Goal: Task Accomplishment & Management: Use online tool/utility

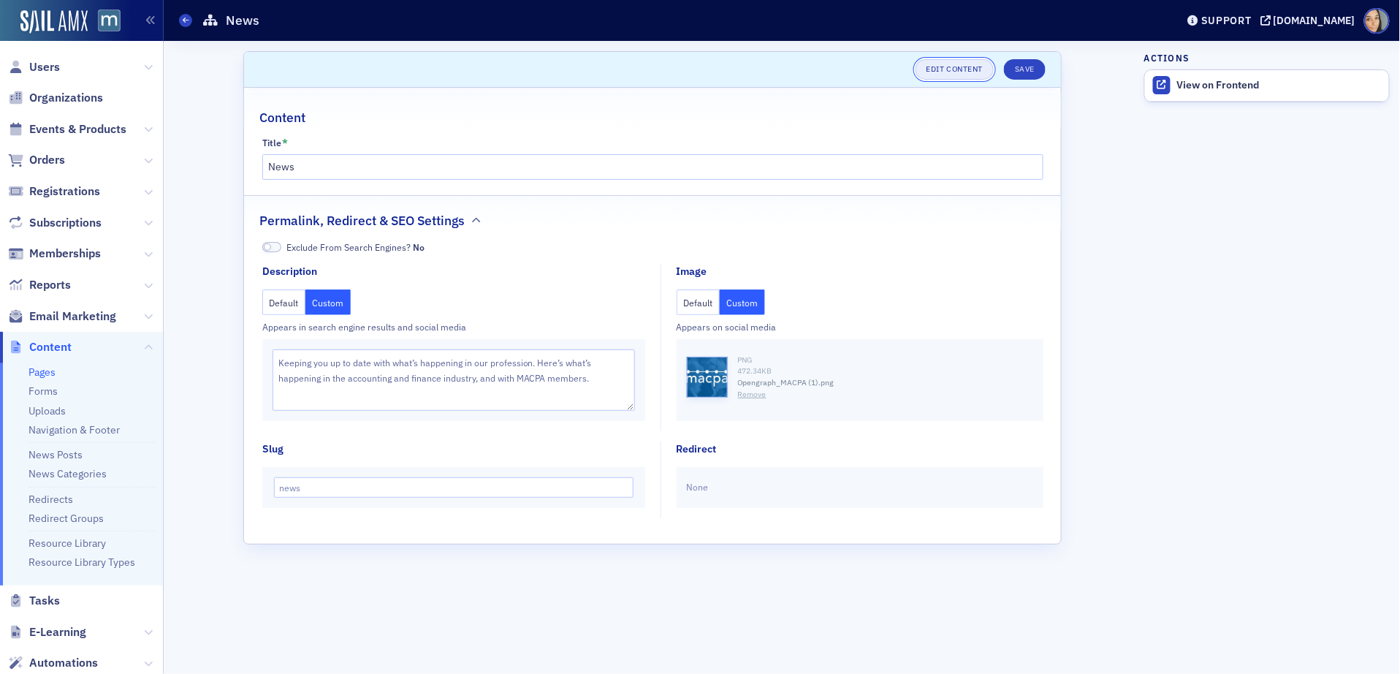
click at [944, 60] on link "Edit Content" at bounding box center [955, 69] width 78 height 20
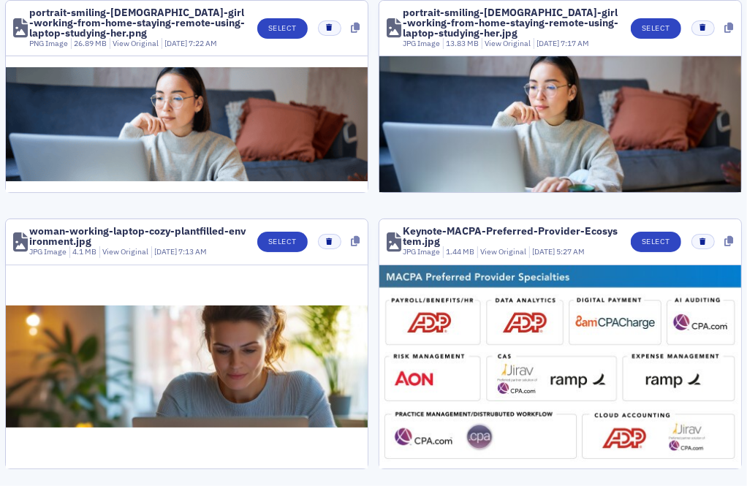
scroll to position [2, 0]
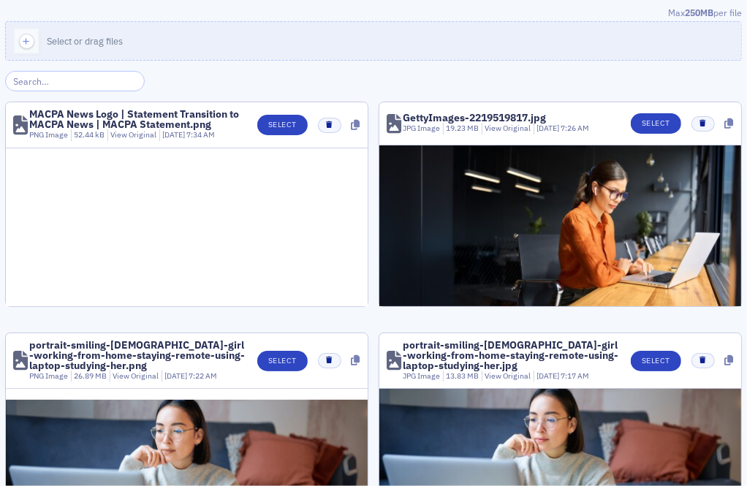
click at [77, 78] on input "search" at bounding box center [75, 81] width 140 height 20
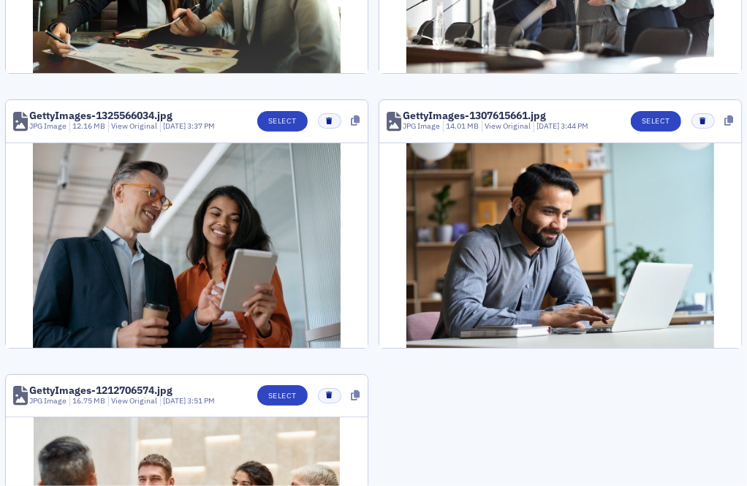
scroll to position [1857, 0]
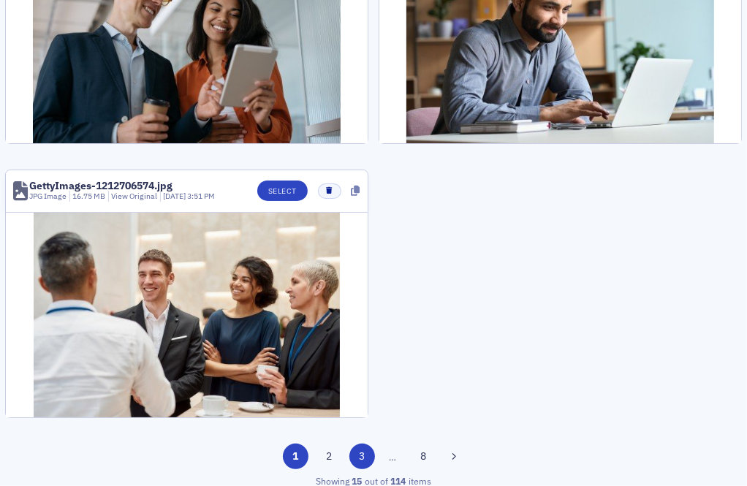
type input "getty"
click at [369, 447] on button "3" at bounding box center [362, 457] width 26 height 26
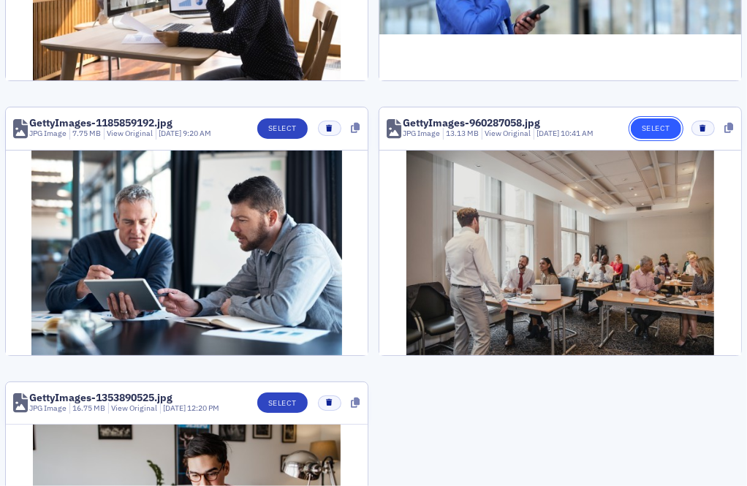
scroll to position [1644, 0]
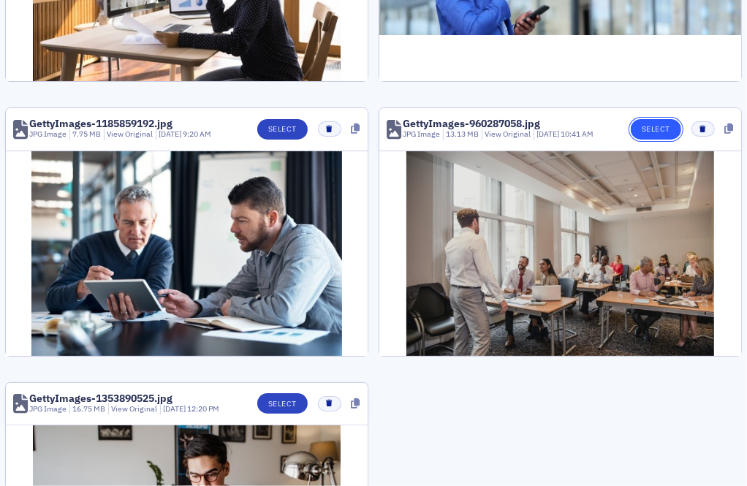
click at [668, 121] on button "Select" at bounding box center [656, 129] width 50 height 20
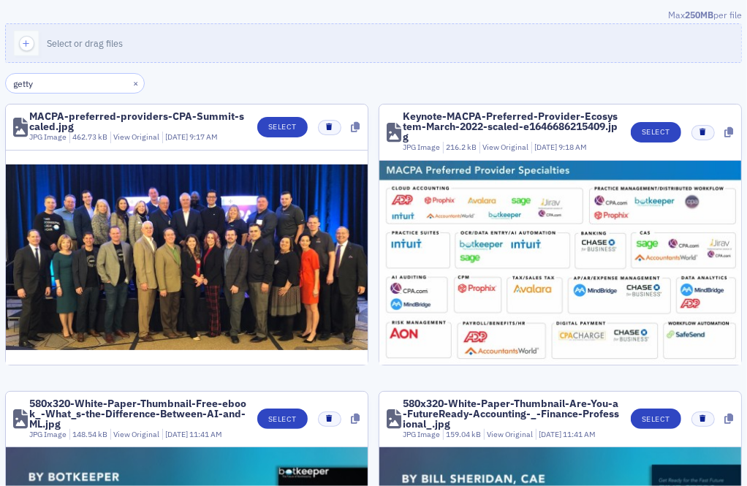
type input "getty"
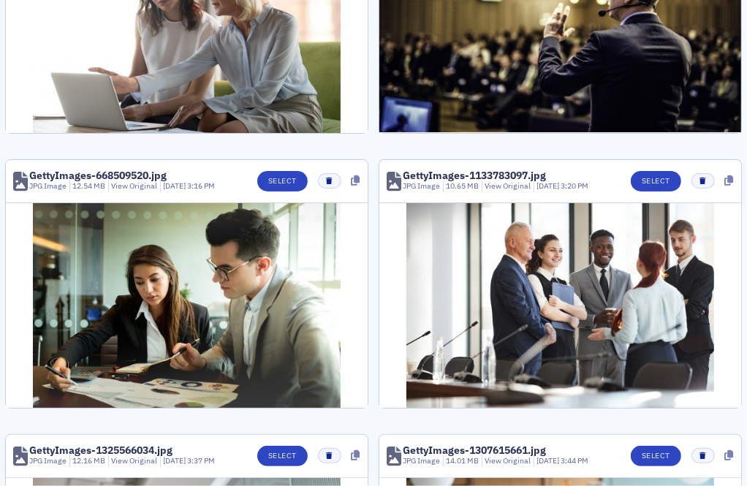
scroll to position [1857, 0]
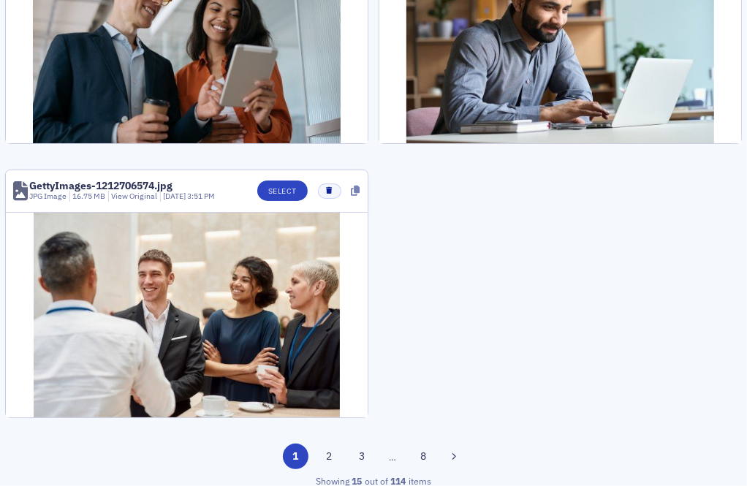
click at [358, 462] on div "15 per page 1 2 3 … 8 Showing 15 out of 114 items" at bounding box center [373, 466] width 737 height 44
click at [358, 460] on div "1 2 3 … 8" at bounding box center [373, 457] width 737 height 26
click at [421, 449] on button "8" at bounding box center [424, 457] width 26 height 26
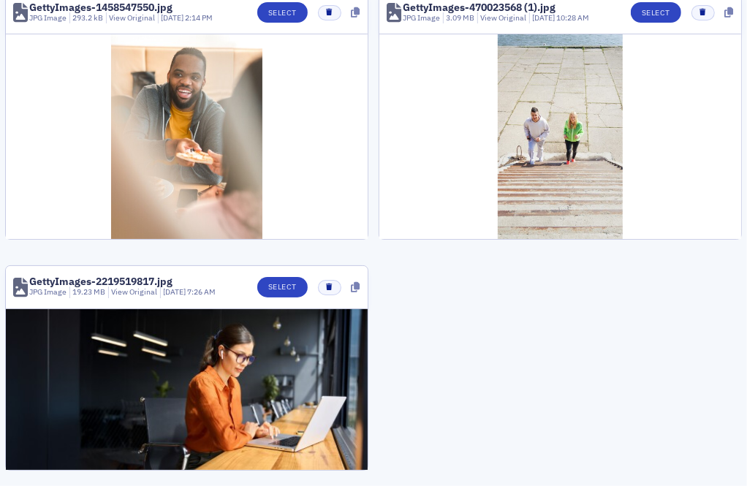
scroll to position [993, 0]
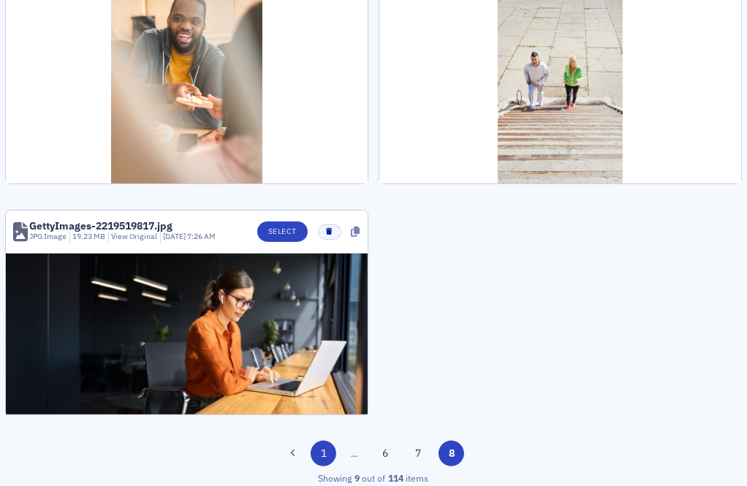
click at [322, 446] on button "1" at bounding box center [324, 454] width 26 height 26
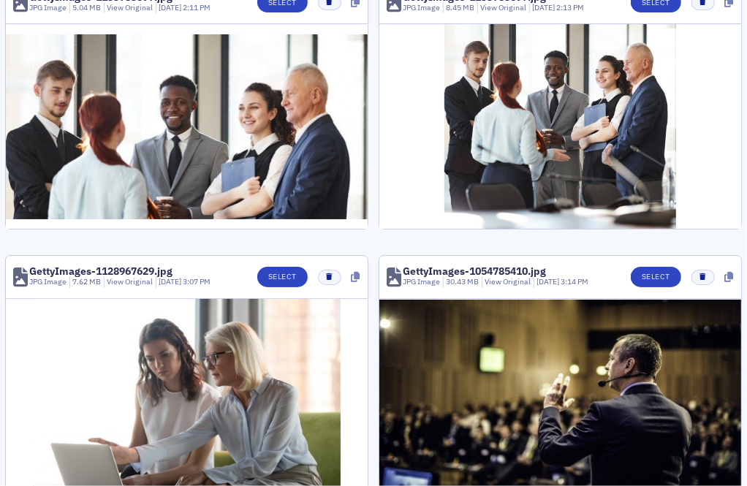
scroll to position [951, 0]
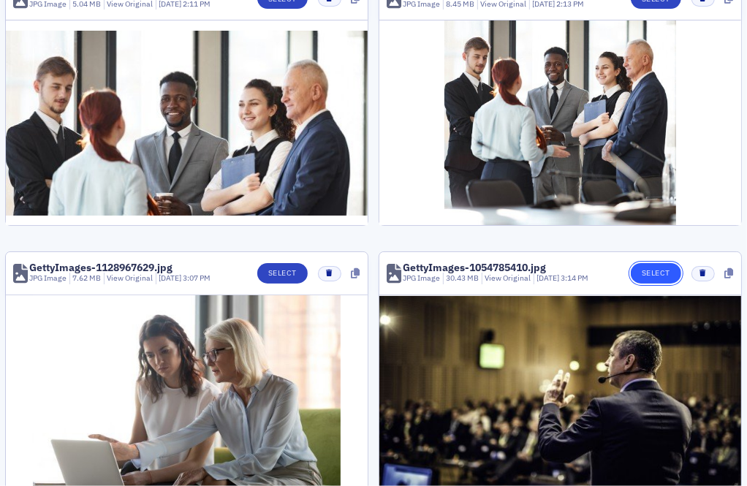
click at [669, 272] on button "Select" at bounding box center [656, 273] width 50 height 20
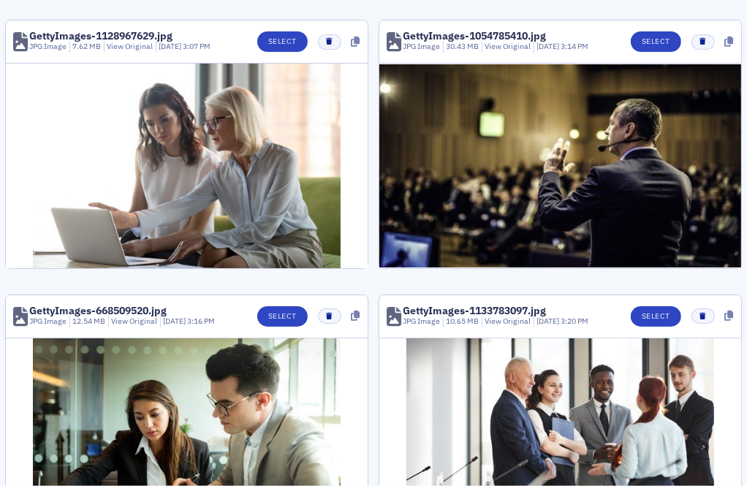
scroll to position [1186, 0]
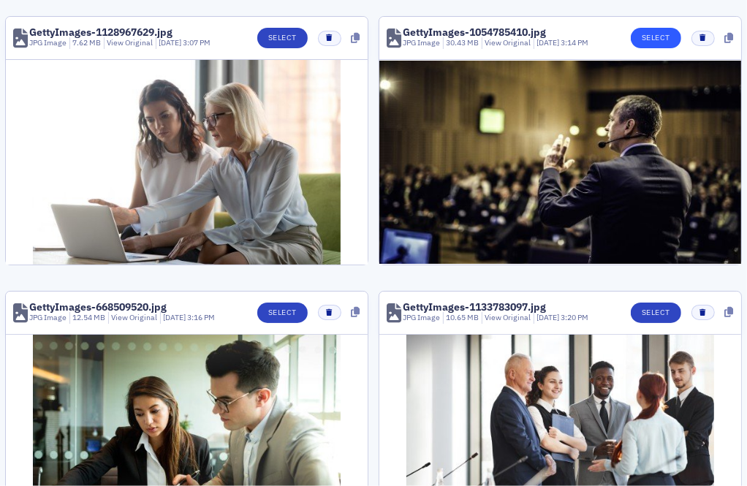
type input "getty"
click at [663, 28] on button "Select" at bounding box center [656, 38] width 50 height 20
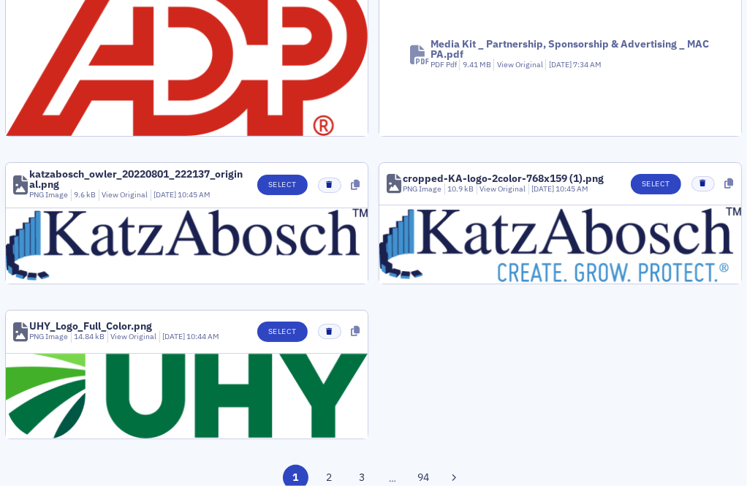
scroll to position [1474, 0]
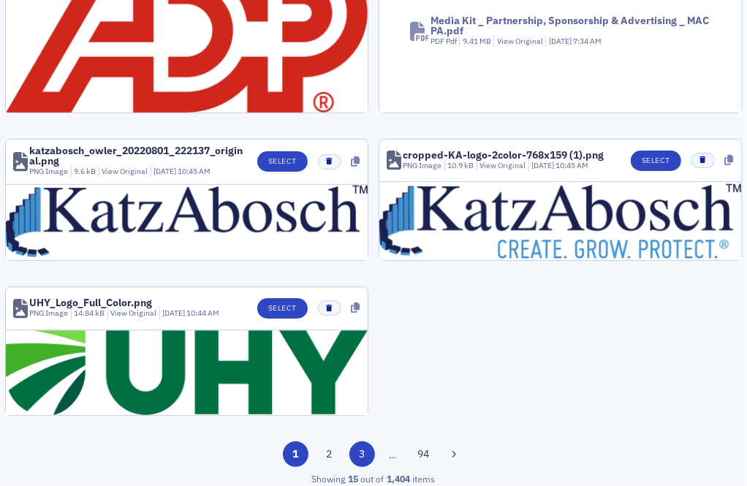
click at [363, 441] on button "3" at bounding box center [362, 454] width 26 height 26
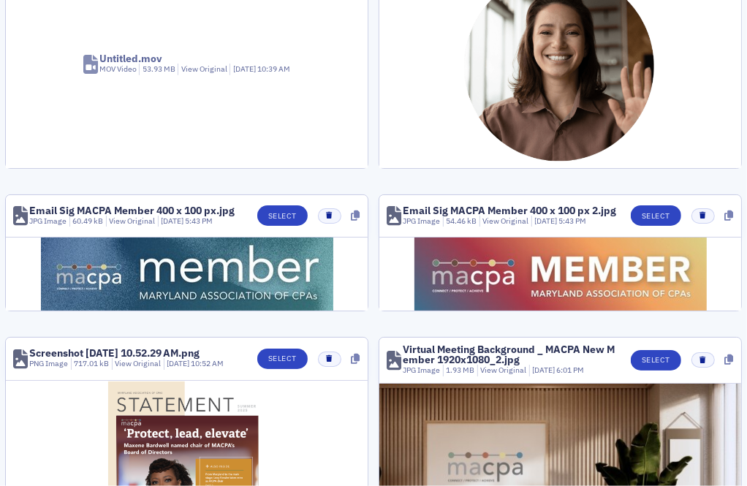
scroll to position [0, 0]
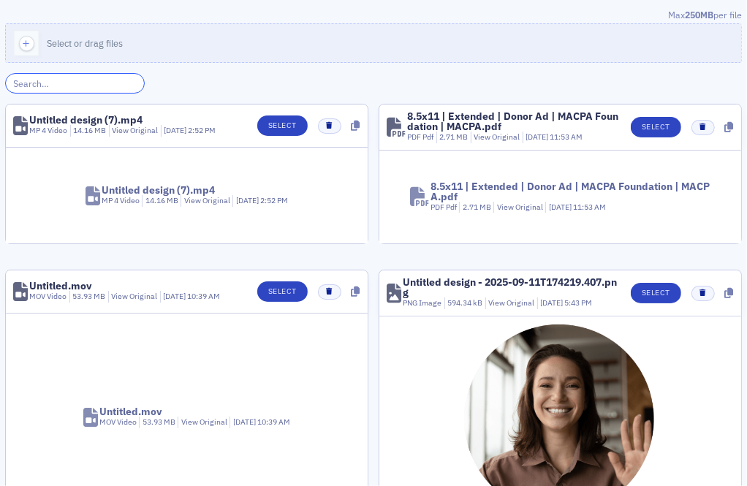
click at [104, 79] on input "search" at bounding box center [75, 83] width 140 height 20
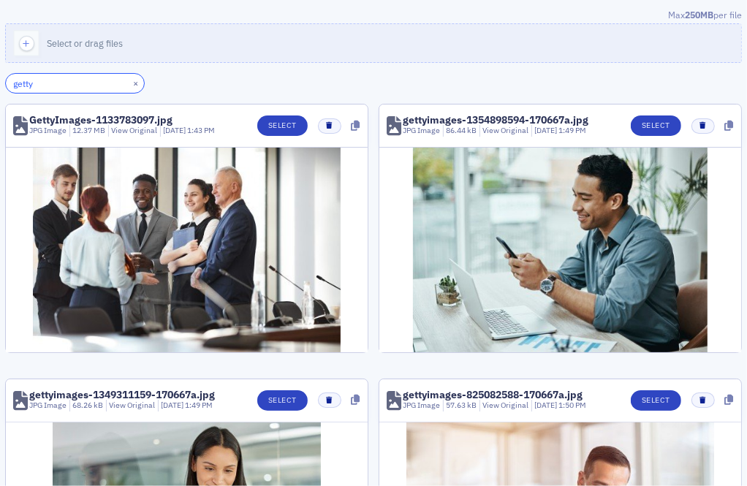
type input "getty"
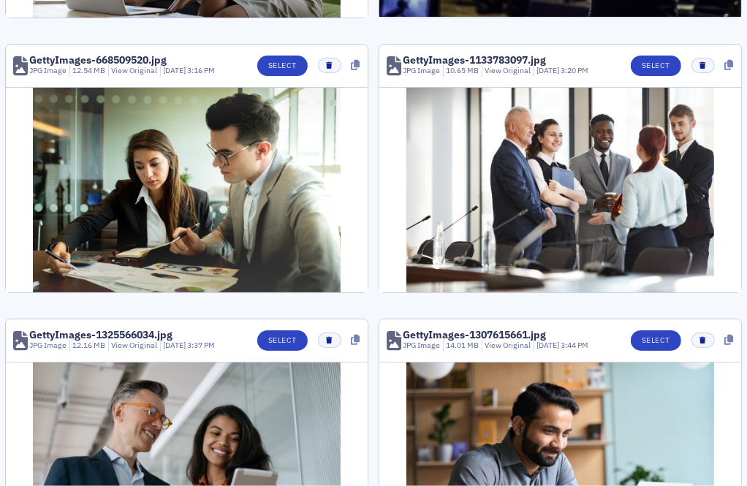
scroll to position [1857, 0]
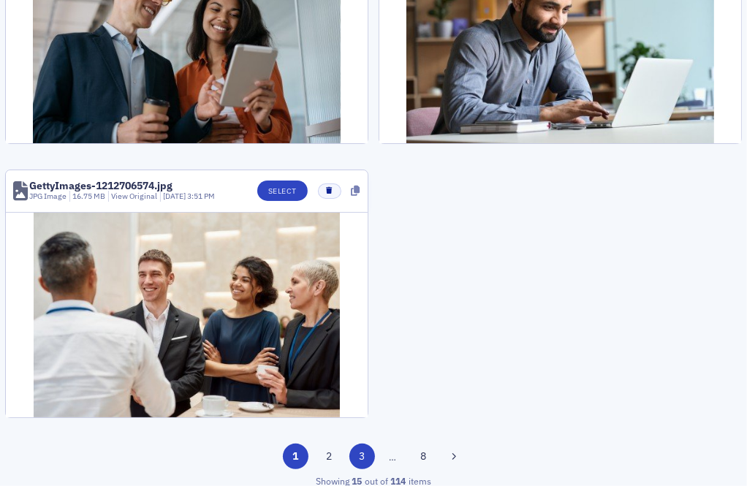
click at [357, 444] on button "3" at bounding box center [362, 457] width 26 height 26
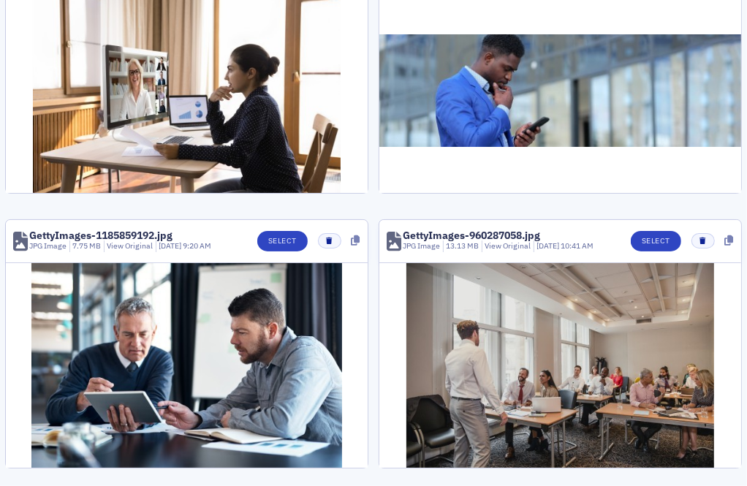
scroll to position [1534, 0]
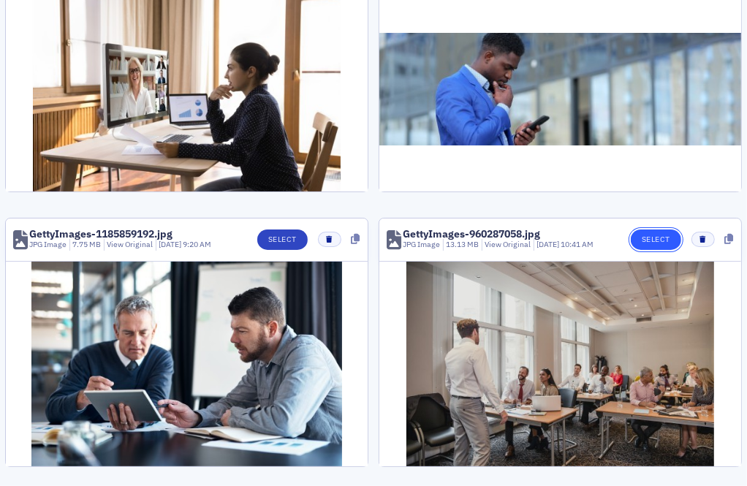
click at [655, 229] on button "Select" at bounding box center [656, 239] width 50 height 20
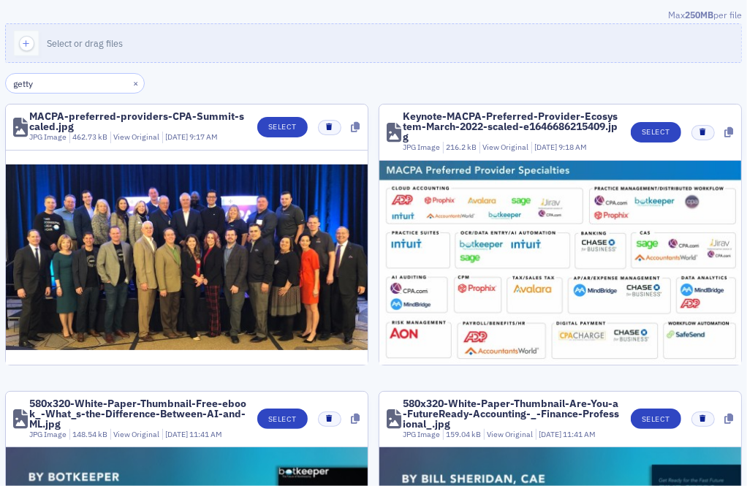
type input "getty"
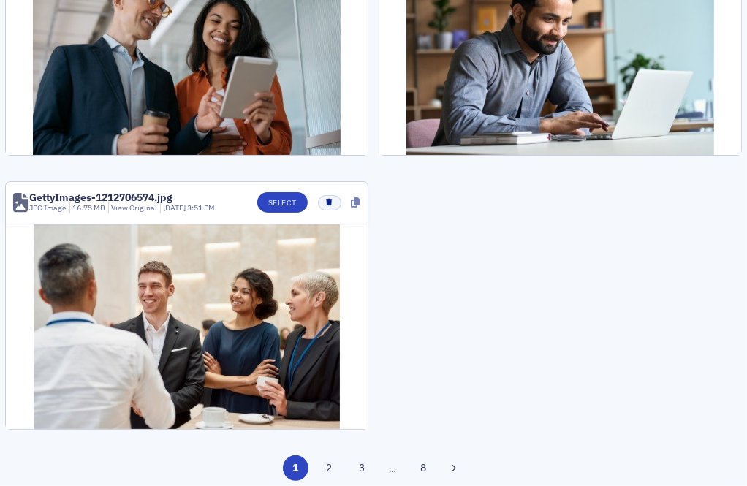
scroll to position [1857, 0]
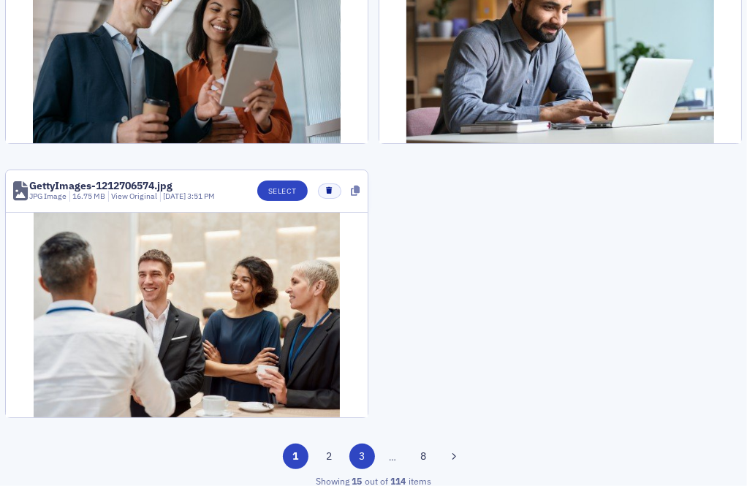
click at [366, 449] on button "3" at bounding box center [362, 457] width 26 height 26
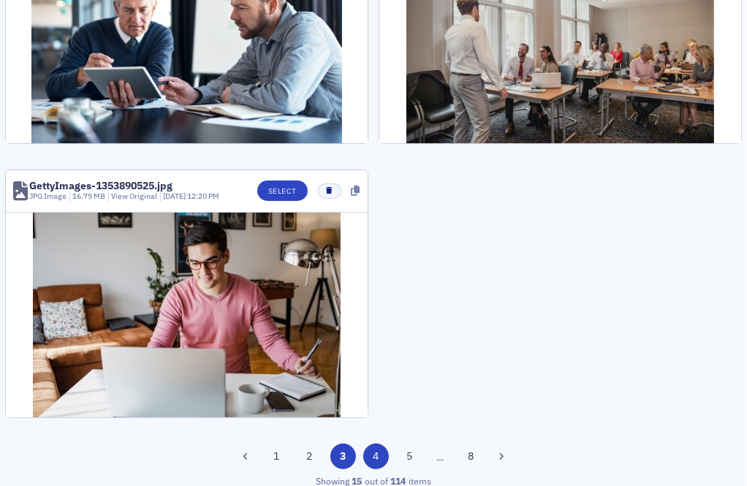
click at [381, 448] on button "4" at bounding box center [376, 457] width 26 height 26
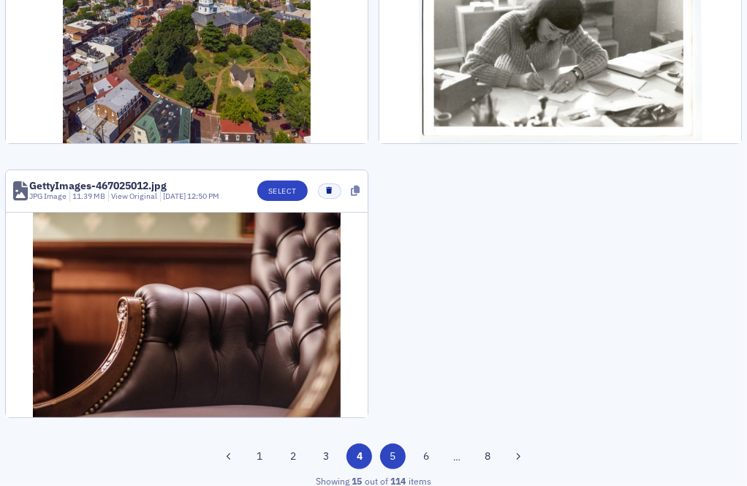
click at [400, 444] on button "5" at bounding box center [393, 457] width 26 height 26
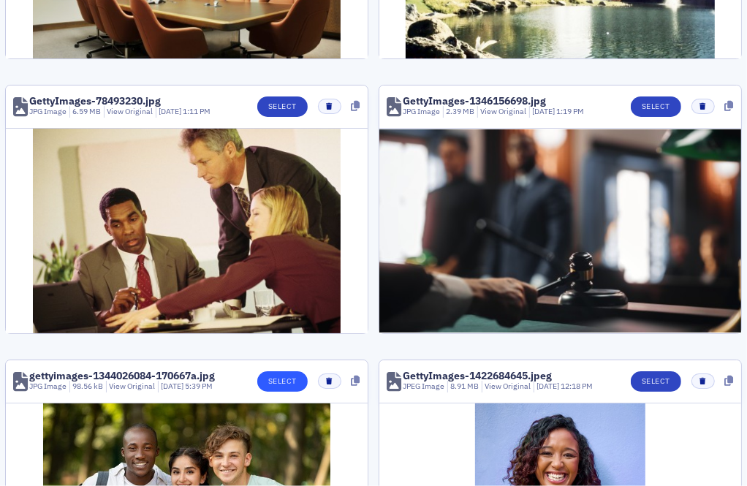
scroll to position [286, 0]
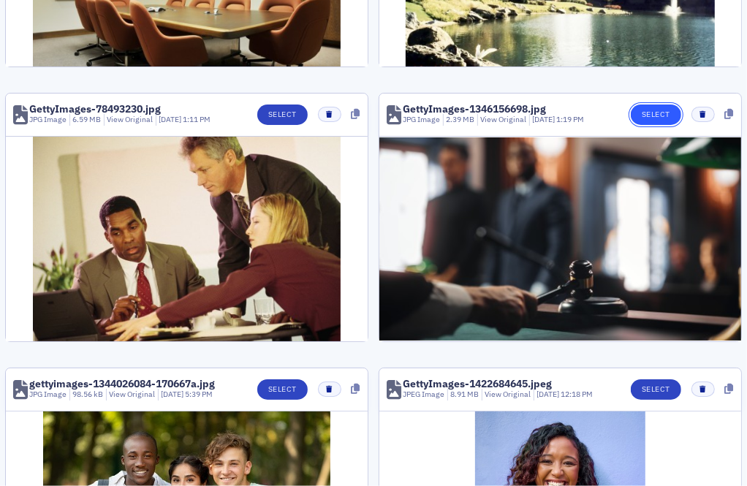
click at [642, 109] on button "Select" at bounding box center [656, 115] width 50 height 20
